Goal: Task Accomplishment & Management: Manage account settings

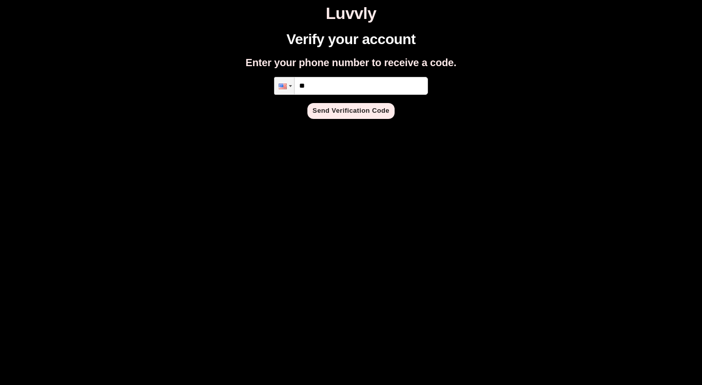
click at [367, 84] on input "**" at bounding box center [351, 86] width 154 height 18
type input "**********"
click at [354, 112] on button "Send Verification Code" at bounding box center [350, 111] width 87 height 16
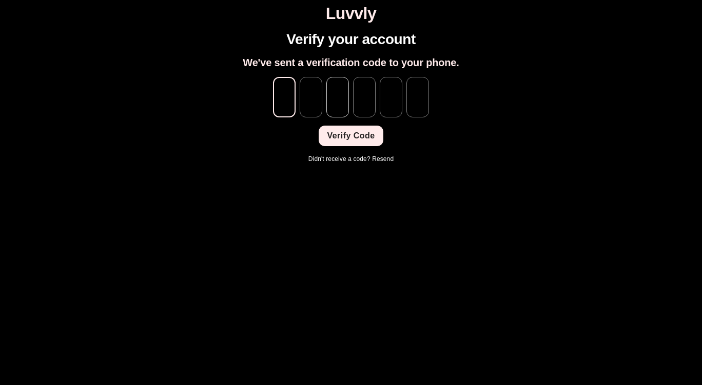
type input "*"
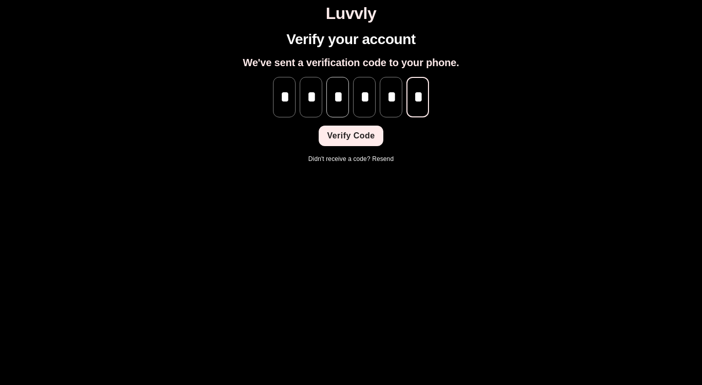
scroll to position [0, 1]
type input "*"
click at [348, 136] on button "Verify Code" at bounding box center [351, 136] width 64 height 21
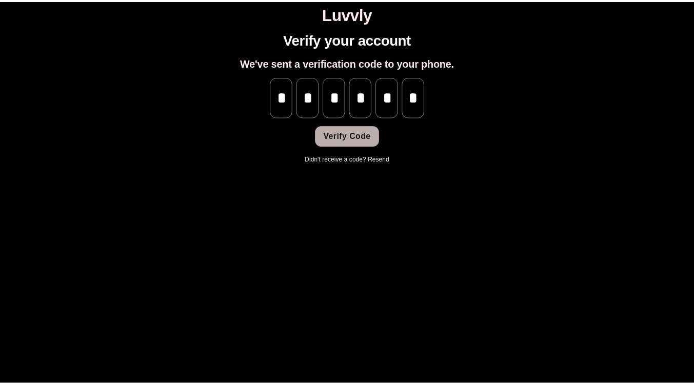
scroll to position [0, 0]
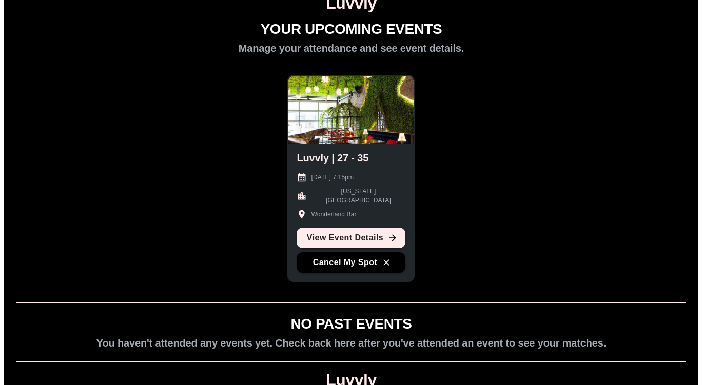
scroll to position [14, 0]
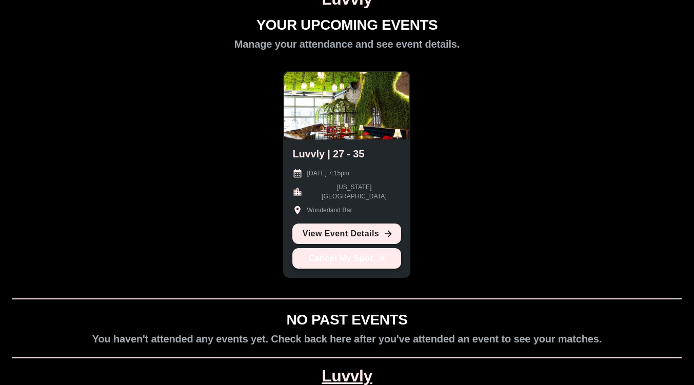
click at [363, 263] on button "Cancel My Spot" at bounding box center [346, 258] width 109 height 21
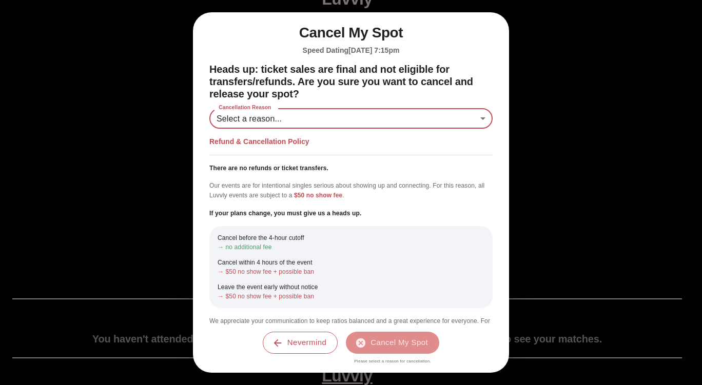
click at [281, 118] on body "Luvvly YOUR UPCOMING EVENTS Manage your attendance and see event details. Luvvl…" at bounding box center [351, 209] width 694 height 439
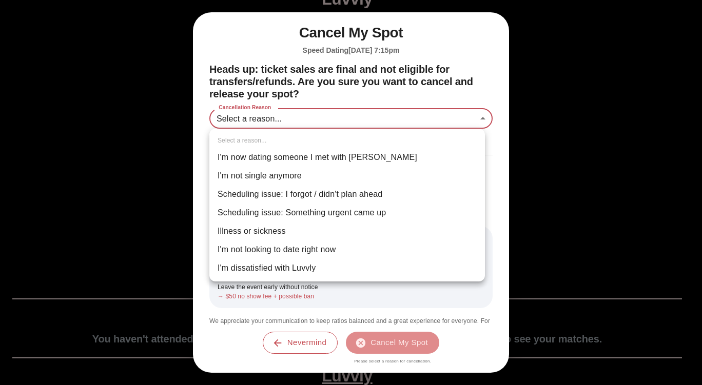
click at [485, 304] on div at bounding box center [351, 192] width 702 height 385
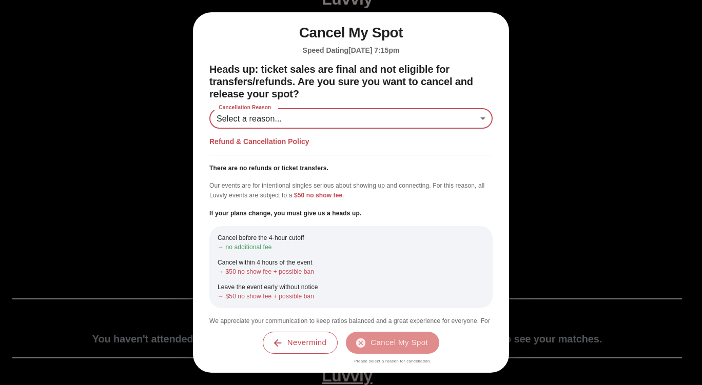
click at [329, 124] on body "Luvvly YOUR UPCOMING EVENTS Manage your attendance and see event details. Luvvl…" at bounding box center [351, 209] width 694 height 439
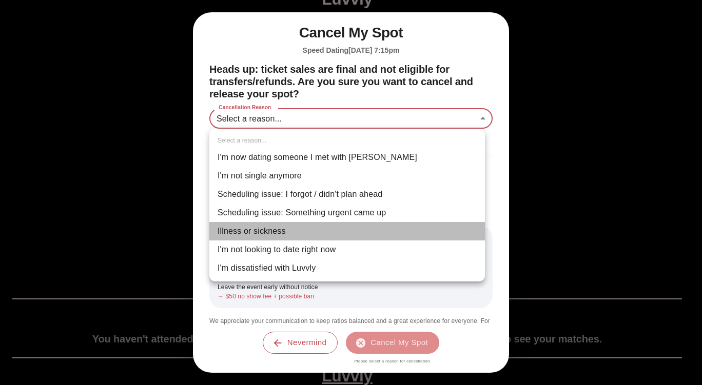
click at [338, 229] on li "Illness or sickness" at bounding box center [347, 231] width 276 height 18
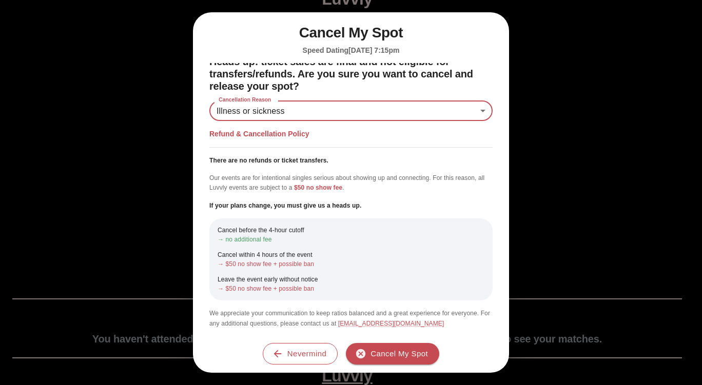
scroll to position [0, 0]
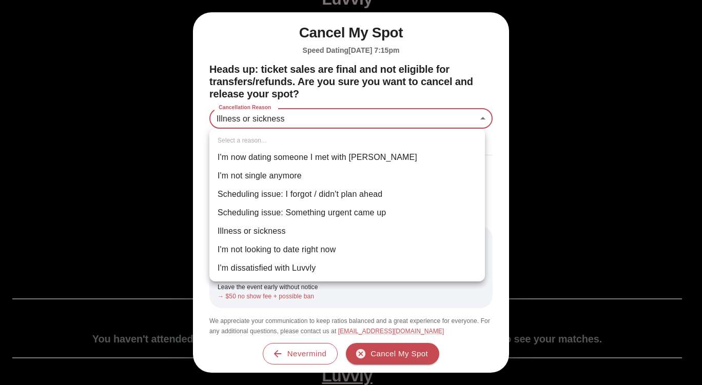
click at [466, 124] on body "Luvvly YOUR UPCOMING EVENTS Manage your attendance and see event details. Luvvl…" at bounding box center [351, 209] width 694 height 439
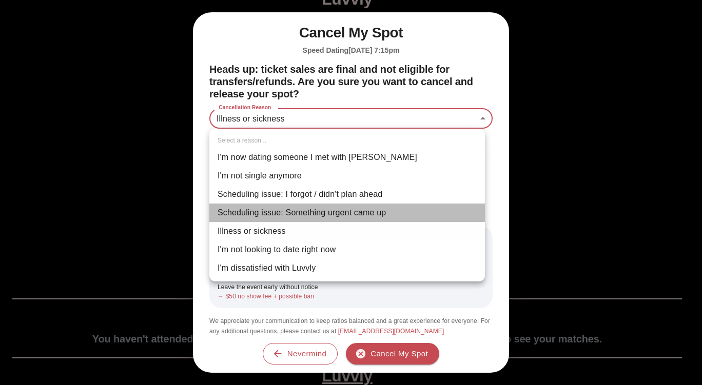
click at [377, 220] on li "Scheduling issue: Something urgent came up" at bounding box center [347, 213] width 276 height 18
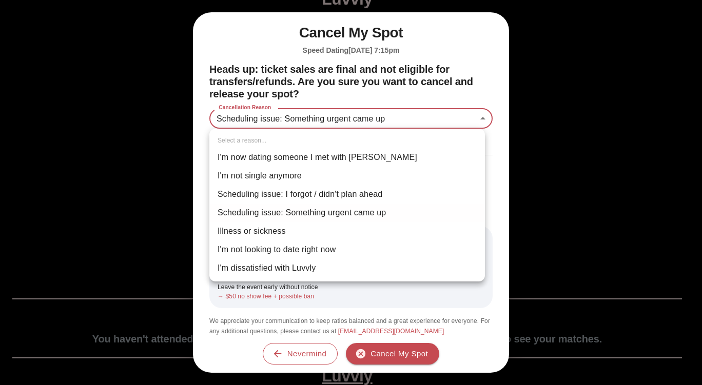
click at [417, 121] on body "**********" at bounding box center [351, 209] width 694 height 439
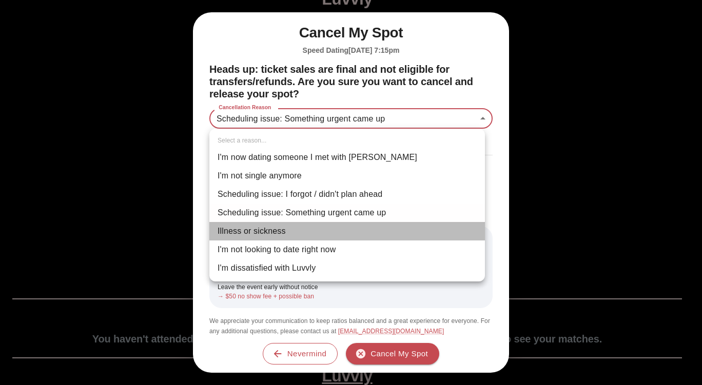
click at [341, 230] on li "Illness or sickness" at bounding box center [347, 231] width 276 height 18
type input "********"
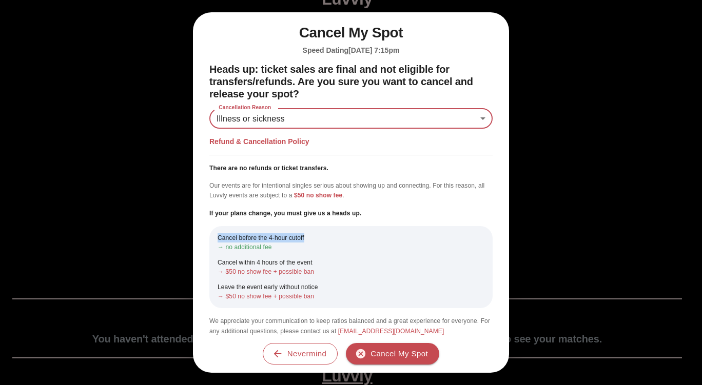
drag, startPoint x: 496, startPoint y: 217, endPoint x: 493, endPoint y: 228, distance: 11.7
click at [493, 228] on div "Heads up: ticket sales are final and not eligible for transfers/refunds. Are yo…" at bounding box center [351, 201] width 308 height 276
click at [495, 221] on div "Heads up: ticket sales are final and not eligible for transfers/refunds. Are yo…" at bounding box center [351, 201] width 308 height 276
click at [464, 115] on body "Luvvly YOUR UPCOMING EVENTS Manage your attendance and see event details. Luvvl…" at bounding box center [351, 209] width 694 height 439
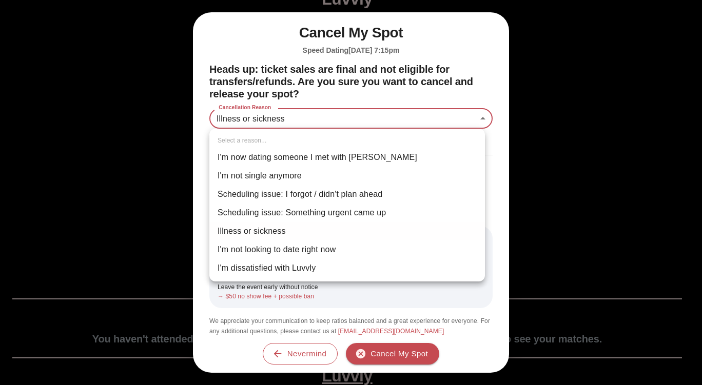
click at [463, 83] on div at bounding box center [351, 192] width 702 height 385
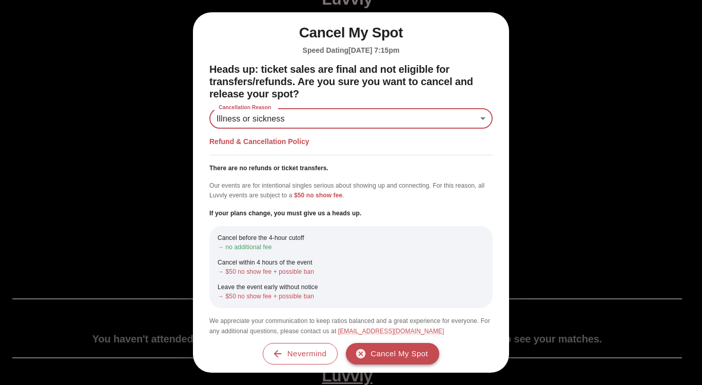
click at [401, 358] on button "Cancel My Spot" at bounding box center [392, 354] width 93 height 22
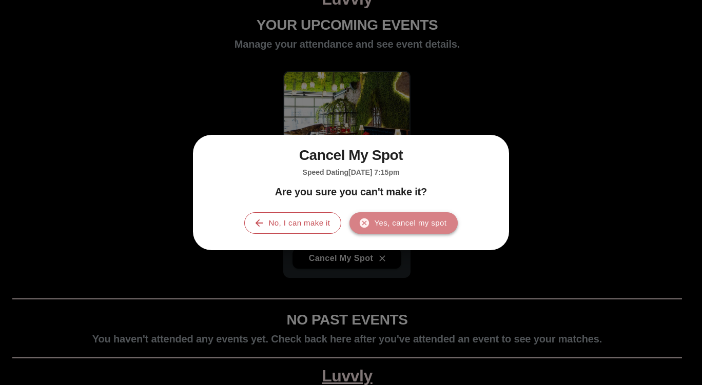
click at [424, 224] on button "Yes, cancel my spot" at bounding box center [403, 223] width 108 height 22
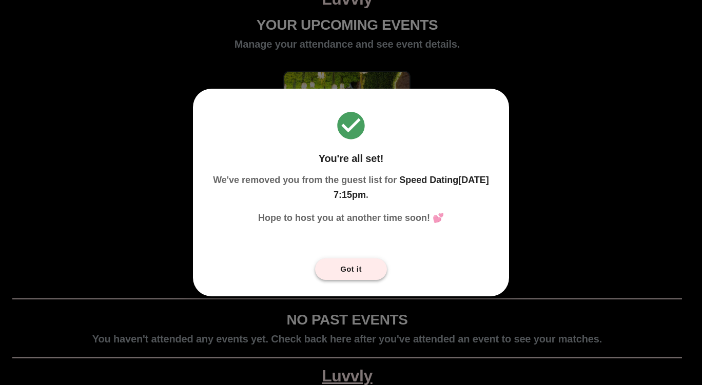
click at [353, 270] on button "Got it" at bounding box center [351, 270] width 72 height 22
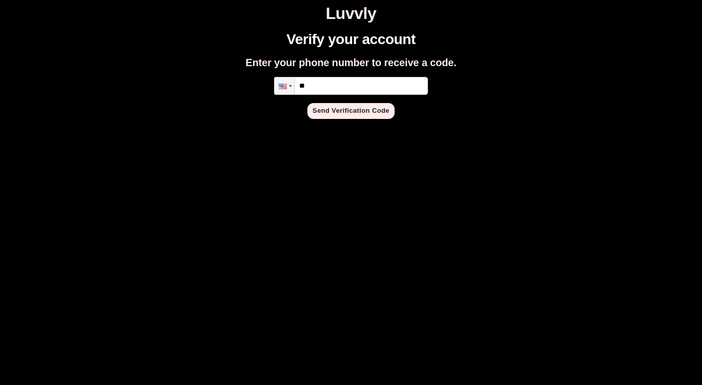
click at [377, 89] on input "**" at bounding box center [351, 86] width 154 height 18
type input "**********"
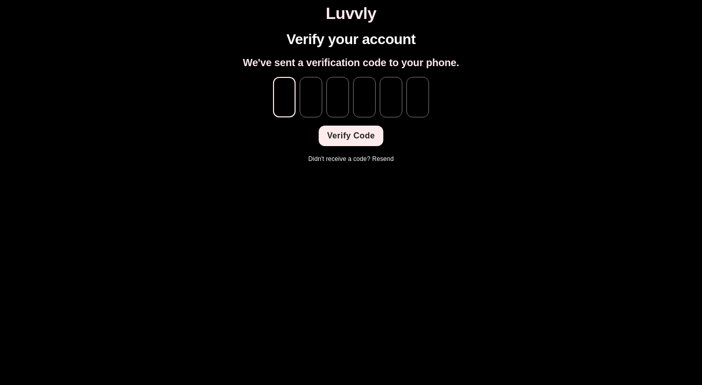
type input "*"
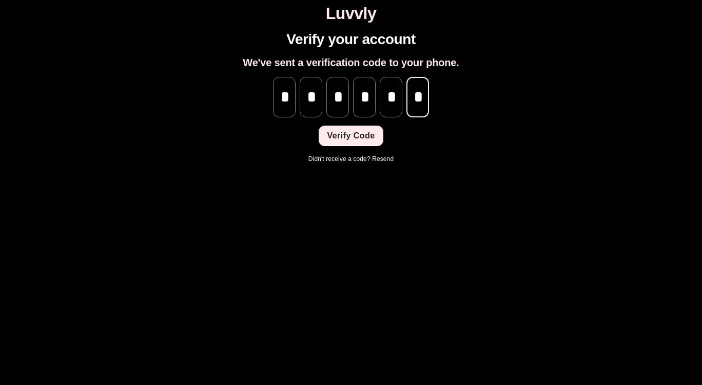
scroll to position [0, 1]
type input "*"
click at [354, 132] on button "Verify Code" at bounding box center [351, 136] width 64 height 21
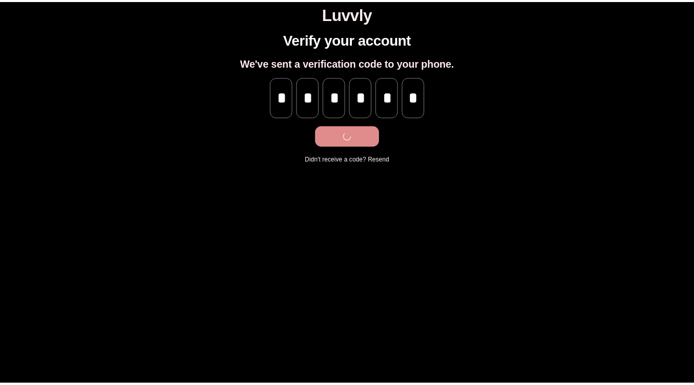
scroll to position [0, 0]
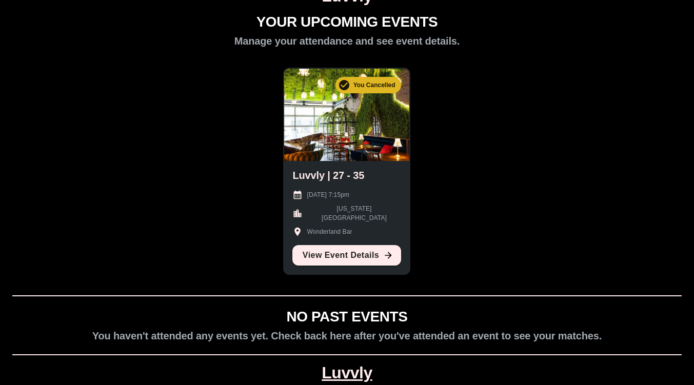
scroll to position [17, 0]
